Goal: Task Accomplishment & Management: Manage account settings

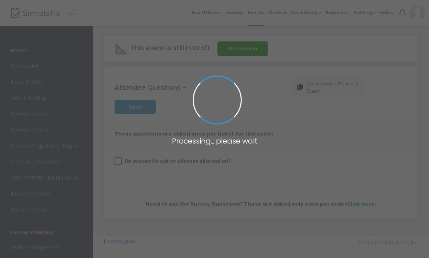
checkbox input "true"
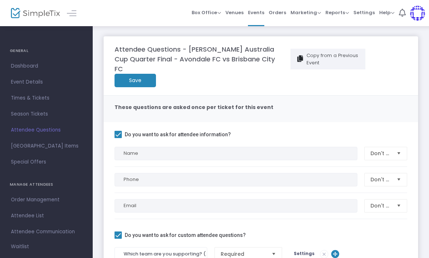
click at [33, 87] on link "Event Details" at bounding box center [46, 82] width 93 height 16
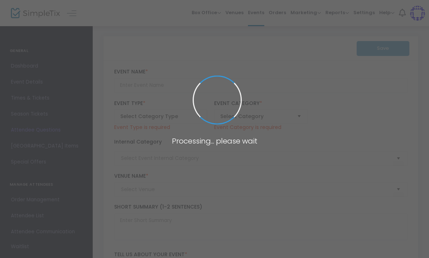
type input "[PERSON_NAME] Australia Cup Quarter Final - Avondale FC vs Brisbane City FC"
type textarea "Our story continues… it’sQuarter Final’s time! 💪 Fresh off a 3–1 victory over […"
type input "BUY TICKETS"
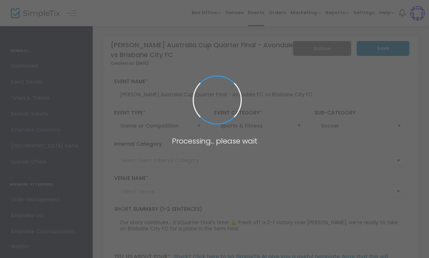
type input "151 Club House PL - [GEOGRAPHIC_DATA] ([GEOGRAPHIC_DATA])"
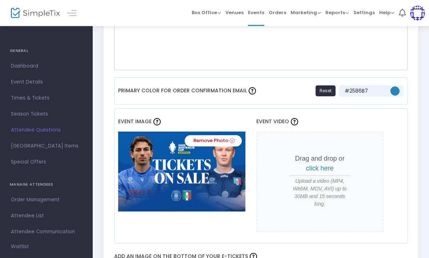
scroll to position [556, 0]
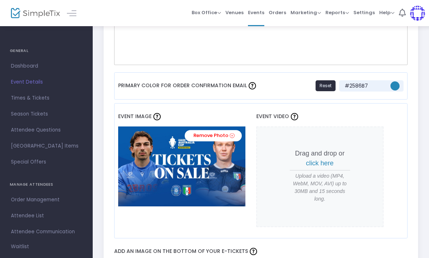
click at [234, 135] on icon at bounding box center [232, 135] width 5 height 7
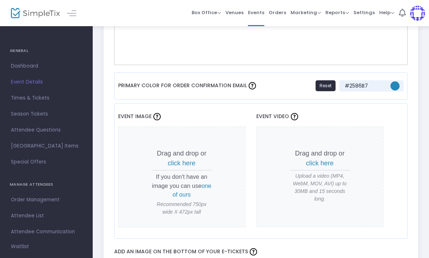
click at [192, 160] on span "click here" at bounding box center [182, 163] width 28 height 7
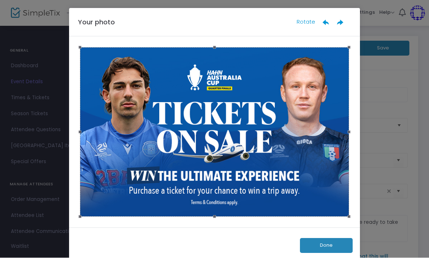
click at [330, 243] on button "Done" at bounding box center [326, 245] width 53 height 15
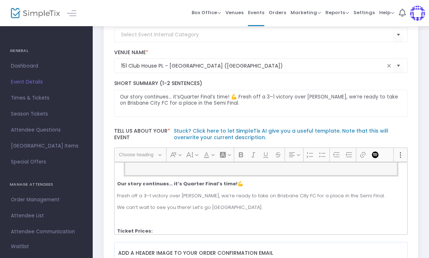
scroll to position [138, 0]
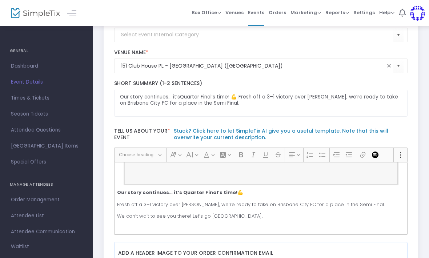
click at [122, 191] on strong "Our story continues… it’s Quarter Final’s time!" at bounding box center [177, 192] width 120 height 7
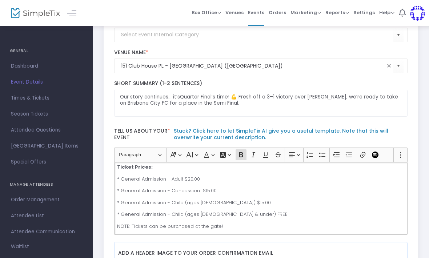
click at [122, 132] on html "Processing... please wait Box Office Sell Tickets Bookings Sell Season Pass Ven…" at bounding box center [214, 3] width 429 height 258
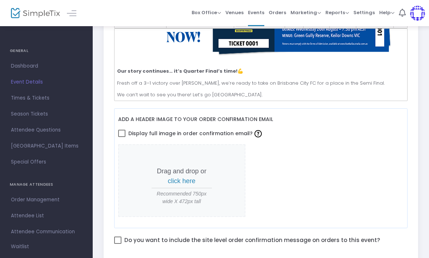
scroll to position [57, 0]
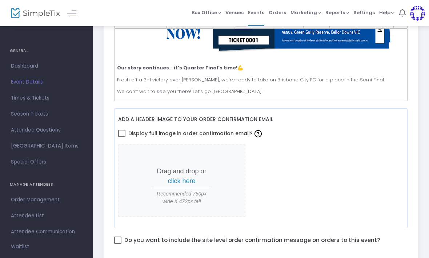
click at [127, 66] on strong "Our story continues… it’s Quarter Final’s time!" at bounding box center [177, 67] width 120 height 7
click at [122, 68] on strong "Our story continues… it’s Quarter Final’s time!" at bounding box center [177, 67] width 120 height 7
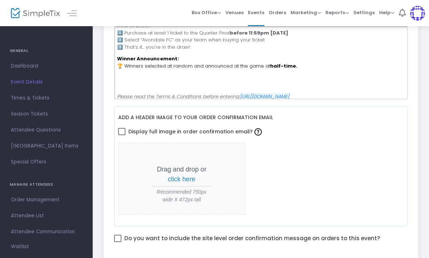
scroll to position [338, 0]
click at [190, 79] on p "Rich Text Editor, main" at bounding box center [260, 82] width 287 height 14
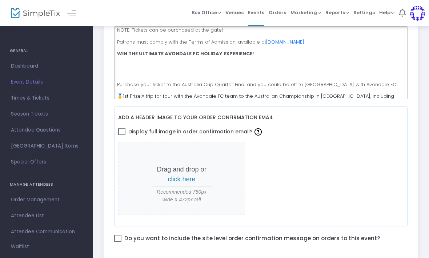
scroll to position [209, 0]
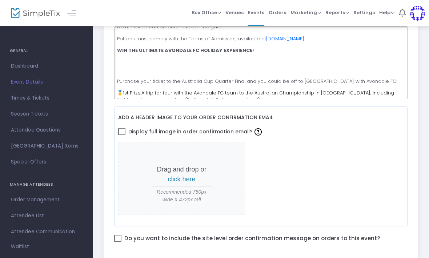
click at [262, 59] on p "Rich Text Editor, main" at bounding box center [260, 66] width 287 height 14
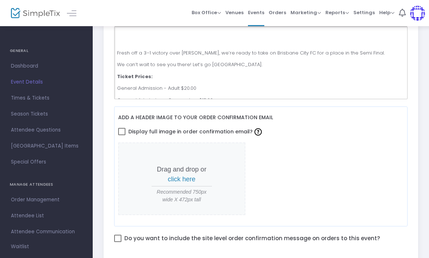
scroll to position [100, 0]
click at [302, 63] on p "We can’t wait to see you there! Let’s go [GEOGRAPHIC_DATA]." at bounding box center [260, 65] width 287 height 7
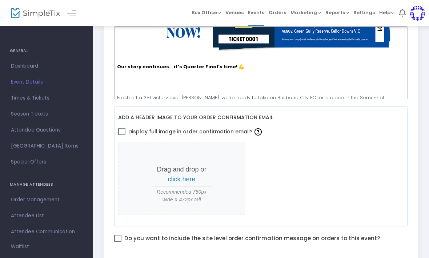
scroll to position [69, 0]
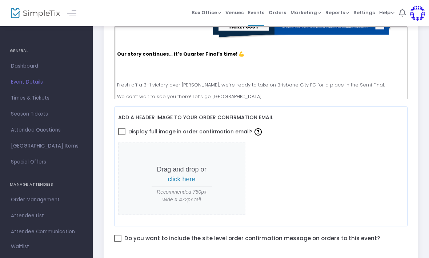
click at [291, 69] on p "Rich Text Editor, main" at bounding box center [260, 70] width 287 height 14
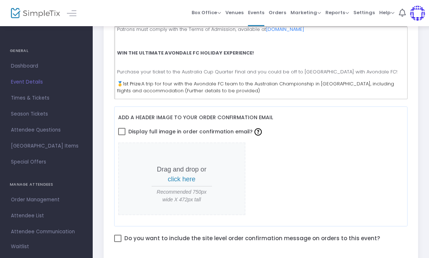
scroll to position [211, 0]
click at [239, 62] on div "Our story continues… it’s Quarter Final’s time! 💪 Fresh off a 3–1 victory over …" at bounding box center [261, 63] width 294 height 73
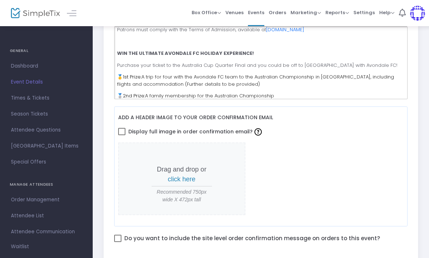
click at [287, 44] on div "Our story continues… it’s Quarter Final’s time! 💪 Fresh off a 3–1 victory over …" at bounding box center [261, 63] width 294 height 73
click at [176, 38] on p "Rich Text Editor, main" at bounding box center [260, 41] width 287 height 7
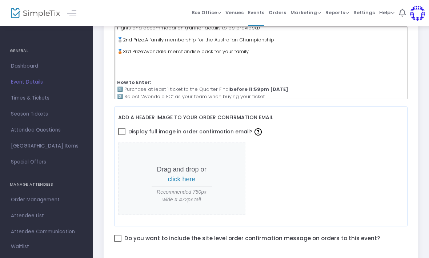
scroll to position [280, 0]
click at [241, 67] on p "Rich Text Editor, main" at bounding box center [260, 66] width 287 height 14
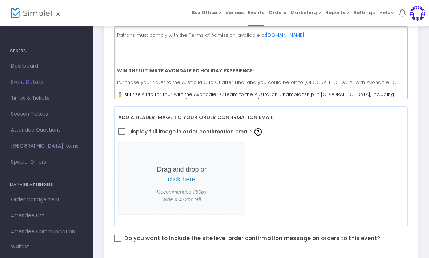
scroll to position [203, 0]
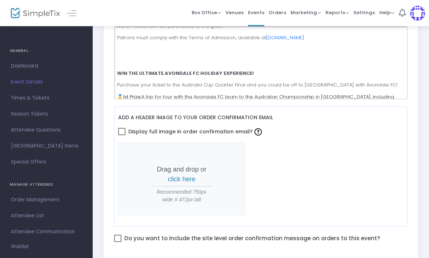
click at [296, 49] on p "Rich Text Editor, main" at bounding box center [260, 49] width 287 height 7
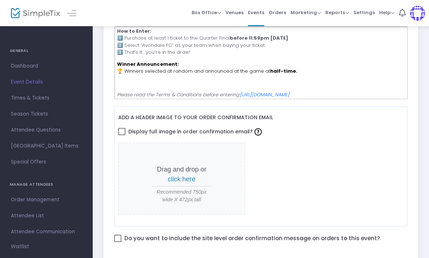
scroll to position [310, 0]
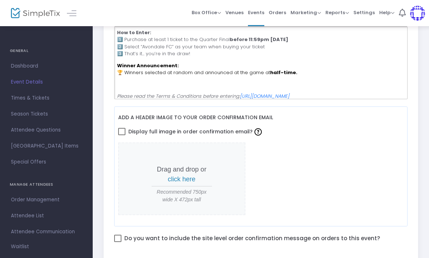
click at [250, 53] on div "Our story continues… it’s Quarter Final’s time! 💪 Fresh off a 3–1 victory over …" at bounding box center [261, 63] width 294 height 73
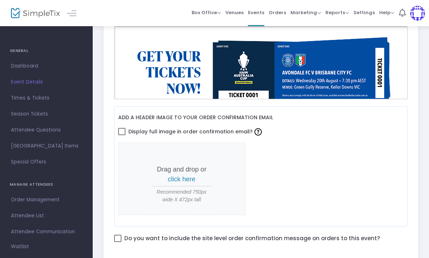
scroll to position [0, 0]
